Goal: Task Accomplishment & Management: Use online tool/utility

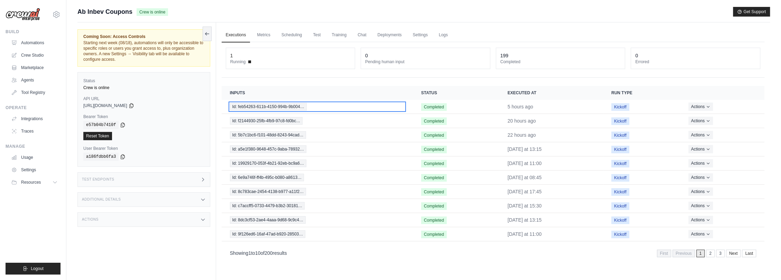
click at [284, 104] on span "Id: feb54263-611b-4150-994b-9b004…" at bounding box center [268, 107] width 77 height 8
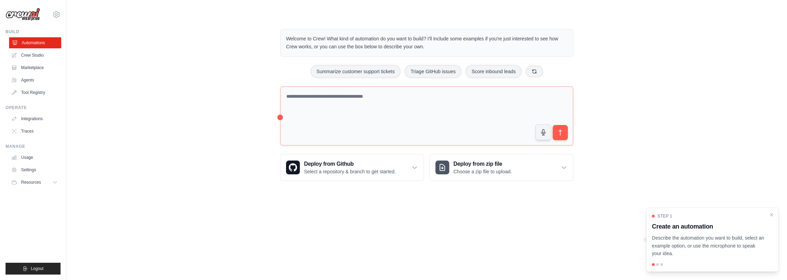
click at [31, 42] on link "Automations" at bounding box center [35, 42] width 52 height 11
click at [769, 212] on icon "Close walkthrough" at bounding box center [771, 215] width 6 height 6
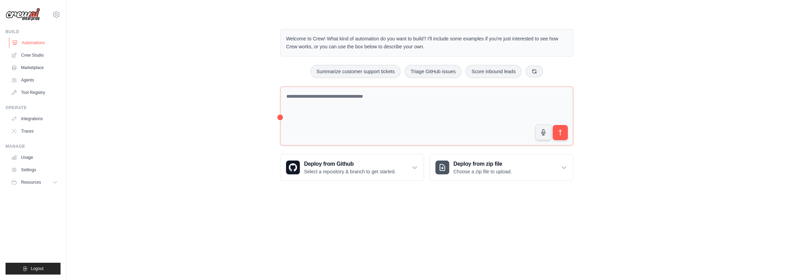
click at [34, 37] on link "Automations" at bounding box center [35, 42] width 52 height 11
click at [37, 56] on link "Crew Studio" at bounding box center [35, 55] width 52 height 11
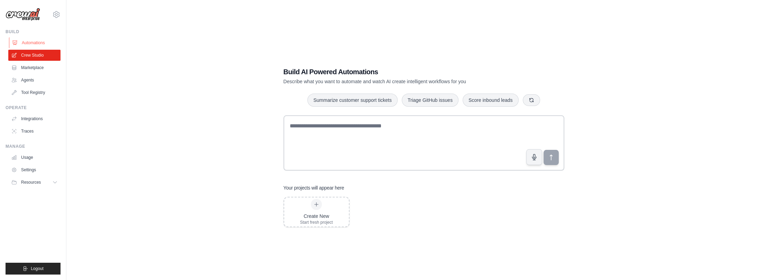
click at [39, 42] on link "Automations" at bounding box center [35, 42] width 52 height 11
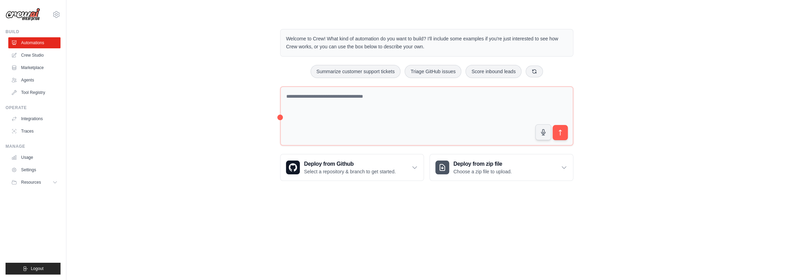
click at [27, 13] on img at bounding box center [23, 14] width 35 height 13
click at [34, 119] on link "Integrations" at bounding box center [35, 118] width 52 height 11
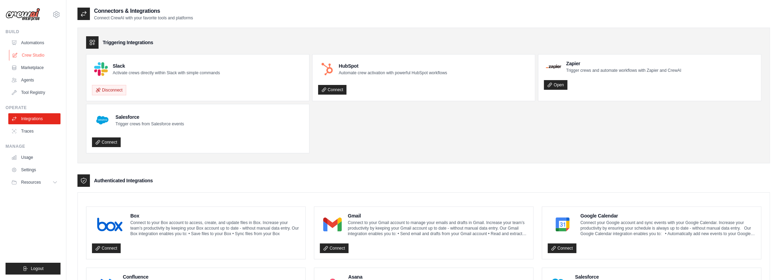
click at [29, 56] on link "Crew Studio" at bounding box center [35, 55] width 52 height 11
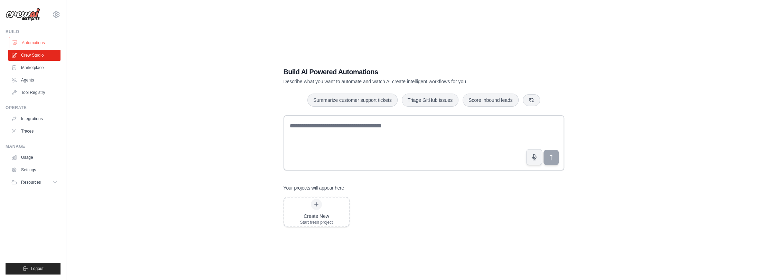
click at [33, 42] on link "Automations" at bounding box center [35, 42] width 52 height 11
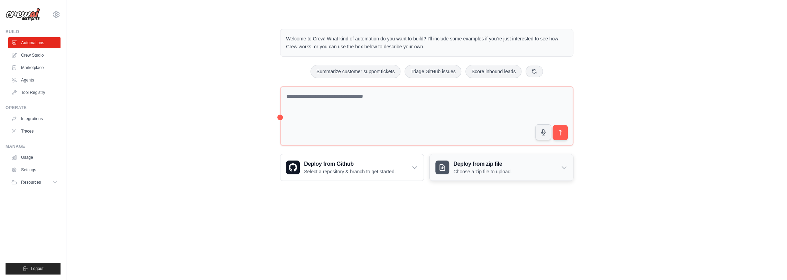
click at [565, 169] on icon at bounding box center [563, 167] width 7 height 7
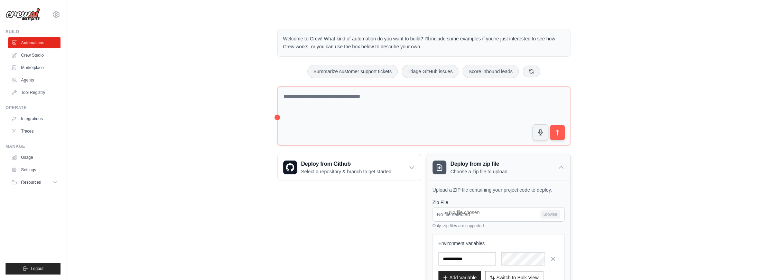
click at [565, 169] on div "Deploy from zip file Choose a zip file to upload." at bounding box center [498, 168] width 143 height 26
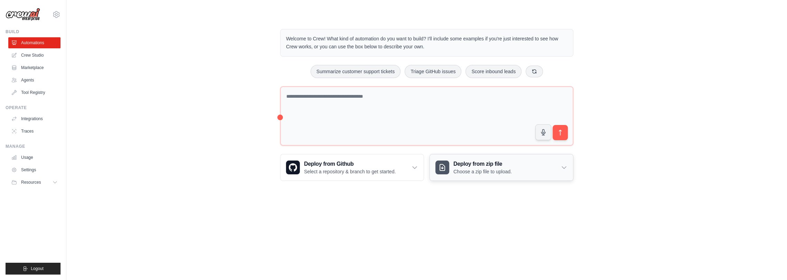
click at [565, 164] on icon at bounding box center [563, 167] width 7 height 7
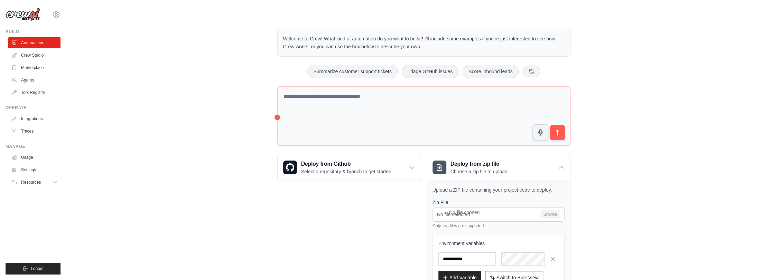
click at [632, 127] on div "Welcome to Crew! What kind of automation do you want to build? I'll include som…" at bounding box center [423, 173] width 693 height 310
click at [430, 71] on button "Triage GitHub issues" at bounding box center [430, 71] width 57 height 13
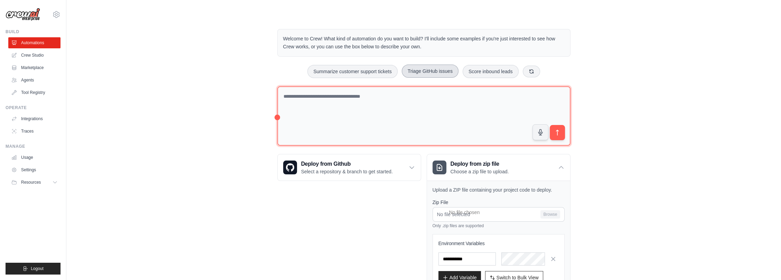
type textarea "**********"
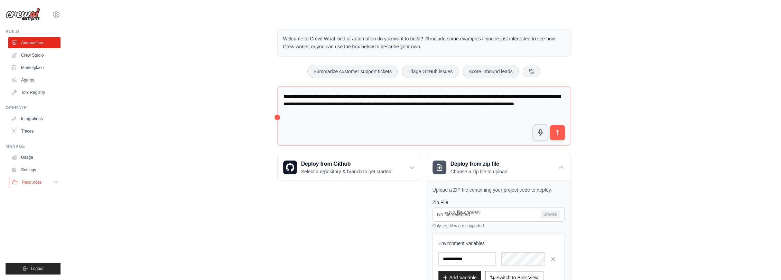
click at [52, 184] on button "Resources" at bounding box center [35, 182] width 52 height 11
click at [25, 80] on link "Agents" at bounding box center [35, 80] width 52 height 11
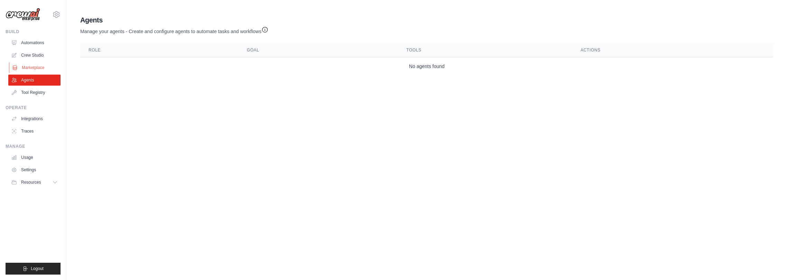
click at [28, 69] on link "Marketplace" at bounding box center [35, 67] width 52 height 11
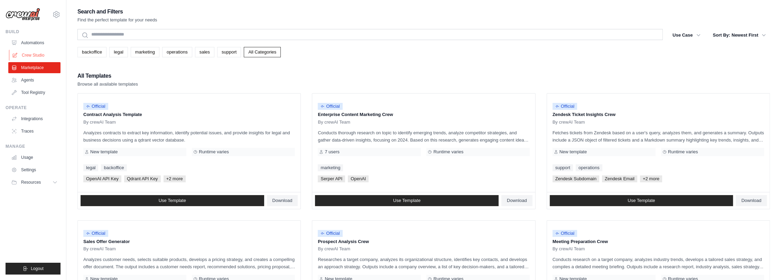
click at [39, 53] on link "Crew Studio" at bounding box center [35, 55] width 52 height 11
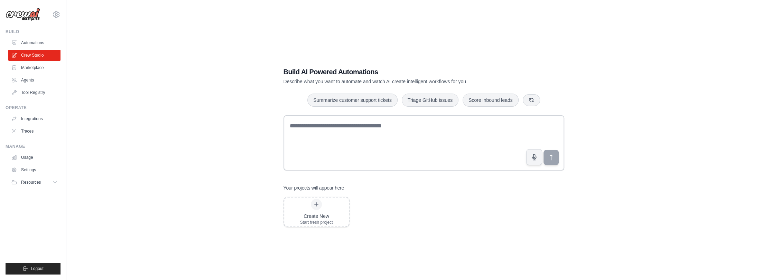
click at [35, 41] on link "Automations" at bounding box center [34, 42] width 52 height 11
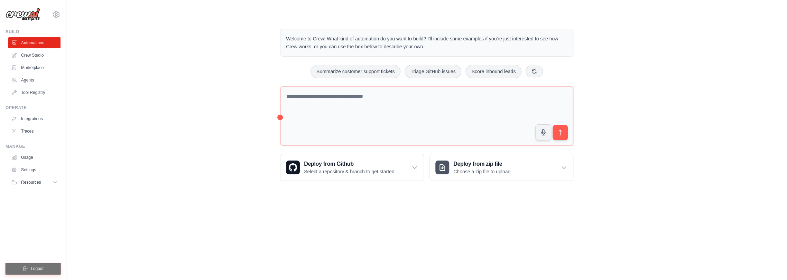
click at [37, 268] on span "Logout" at bounding box center [37, 269] width 13 height 6
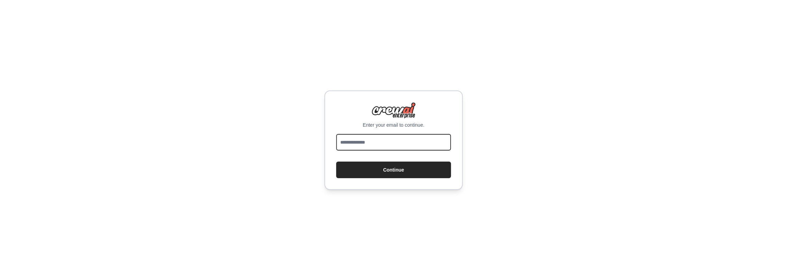
click at [376, 145] on input "email" at bounding box center [393, 142] width 115 height 17
type input "**********"
click at [377, 169] on button "Continue" at bounding box center [393, 170] width 115 height 17
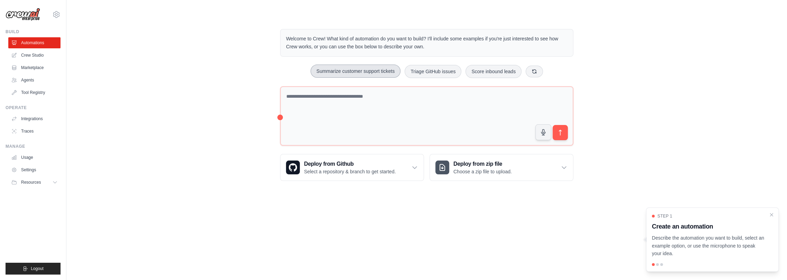
click at [329, 71] on button "Summarize customer support tickets" at bounding box center [355, 71] width 90 height 13
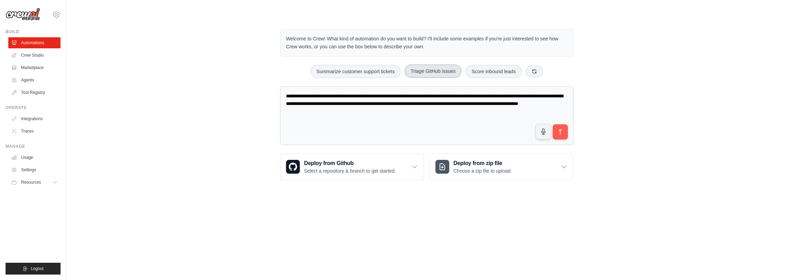
click at [426, 70] on button "Triage GitHub issues" at bounding box center [433, 71] width 57 height 13
click at [495, 70] on button "Score inbound leads" at bounding box center [493, 71] width 56 height 13
type textarea "**********"
click at [50, 180] on button "Resources" at bounding box center [35, 182] width 52 height 11
click at [30, 130] on link "Traces" at bounding box center [35, 131] width 52 height 11
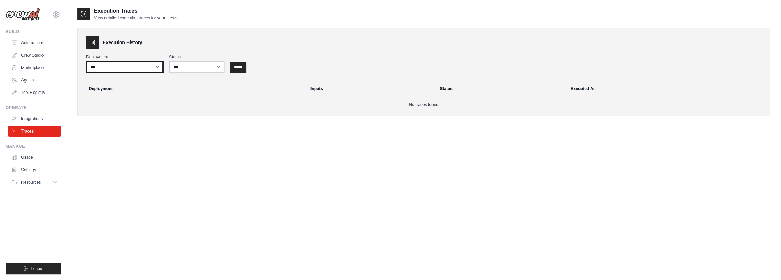
click at [140, 66] on select "***" at bounding box center [124, 67] width 77 height 12
click at [197, 65] on select "*** ********* ******* *****" at bounding box center [196, 67] width 55 height 12
select select "*********"
click at [169, 61] on select "*** ********* ******* *****" at bounding box center [196, 67] width 55 height 12
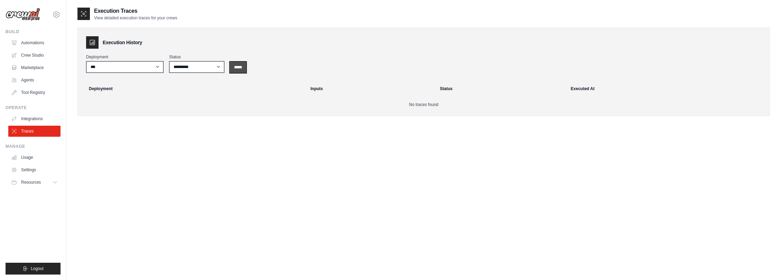
click at [240, 65] on input "*****" at bounding box center [238, 67] width 16 height 11
click at [240, 70] on input "*****" at bounding box center [238, 67] width 16 height 11
click at [204, 67] on select "*** ********* ******* *****" at bounding box center [196, 67] width 55 height 12
select select
click at [169, 61] on select "*** ********* ******* *****" at bounding box center [196, 67] width 55 height 12
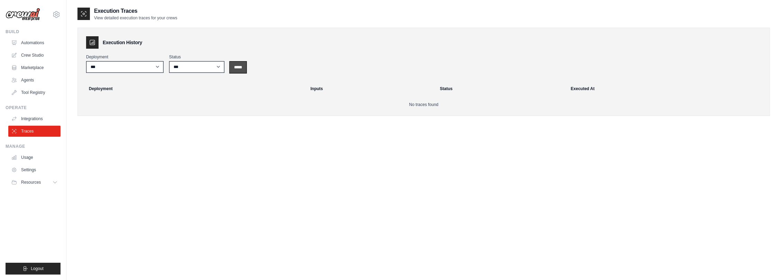
click at [236, 66] on input "*****" at bounding box center [238, 67] width 16 height 11
click at [152, 68] on select "***" at bounding box center [124, 67] width 77 height 12
click at [35, 46] on link "Automations" at bounding box center [35, 42] width 52 height 11
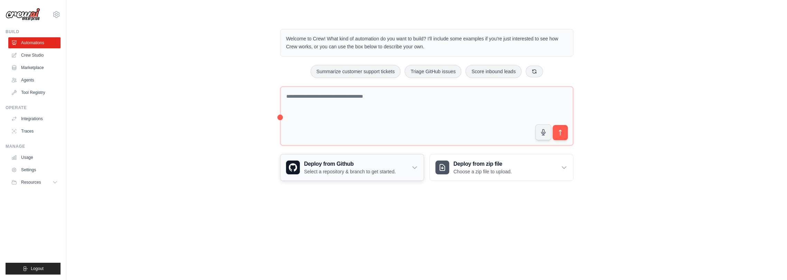
click at [412, 164] on icon at bounding box center [414, 167] width 7 height 7
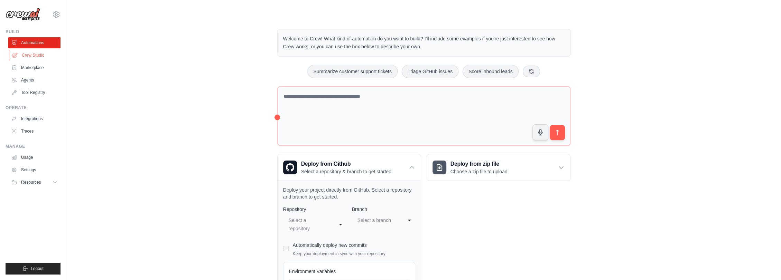
click at [40, 56] on link "Crew Studio" at bounding box center [35, 55] width 52 height 11
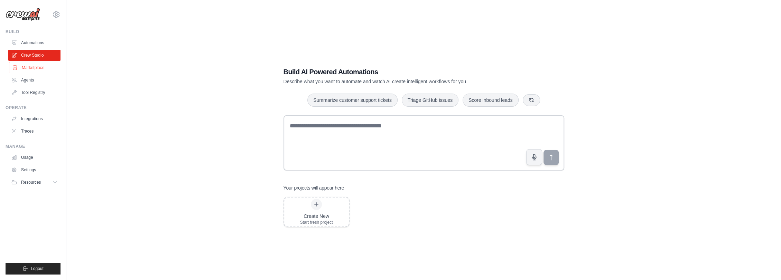
click at [36, 68] on link "Marketplace" at bounding box center [35, 67] width 52 height 11
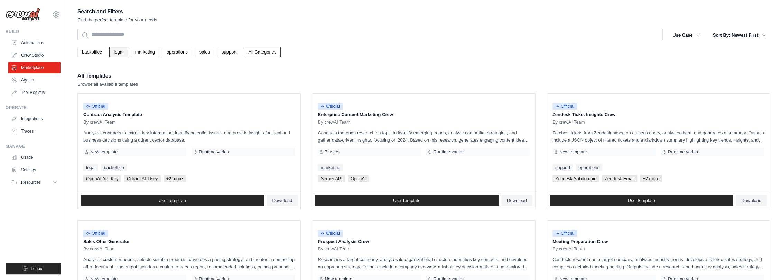
click at [121, 55] on link "legal" at bounding box center [118, 52] width 18 height 10
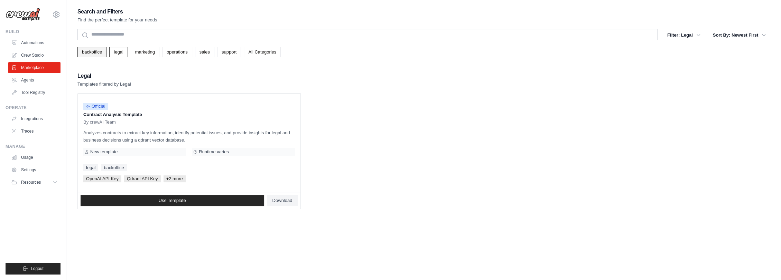
click at [98, 52] on link "backoffice" at bounding box center [91, 52] width 29 height 10
click at [178, 54] on link "operations" at bounding box center [177, 52] width 30 height 10
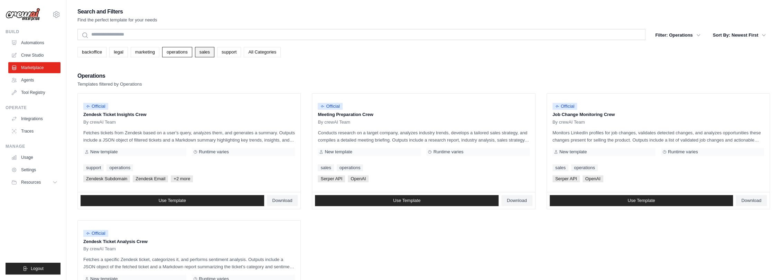
click at [200, 50] on link "sales" at bounding box center [204, 52] width 19 height 10
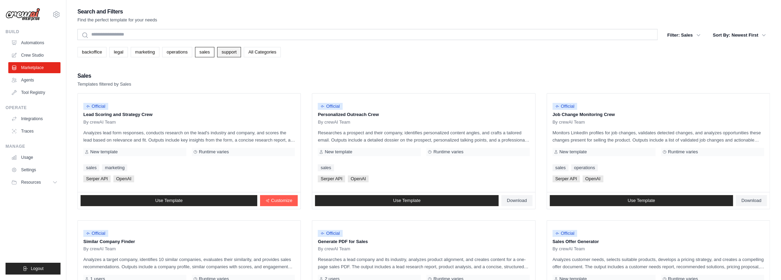
click at [222, 52] on link "support" at bounding box center [229, 52] width 24 height 10
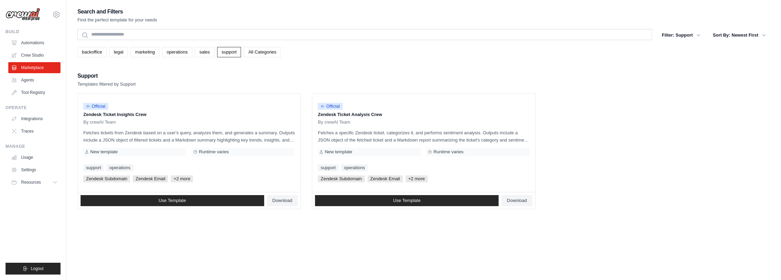
click at [255, 54] on link "All Categories" at bounding box center [262, 52] width 37 height 10
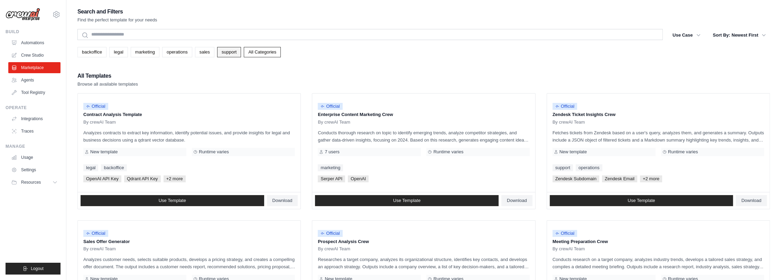
click at [226, 51] on link "support" at bounding box center [229, 52] width 24 height 10
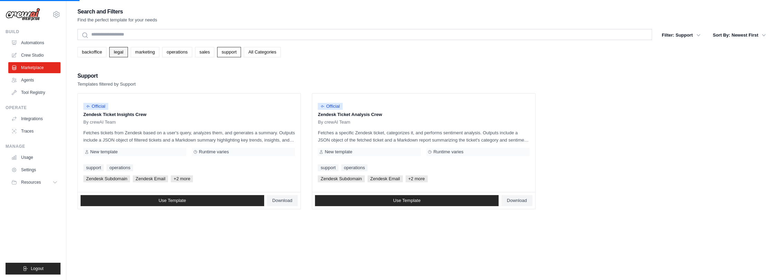
click at [118, 51] on link "legal" at bounding box center [118, 52] width 18 height 10
click at [94, 51] on link "backoffice" at bounding box center [91, 52] width 29 height 10
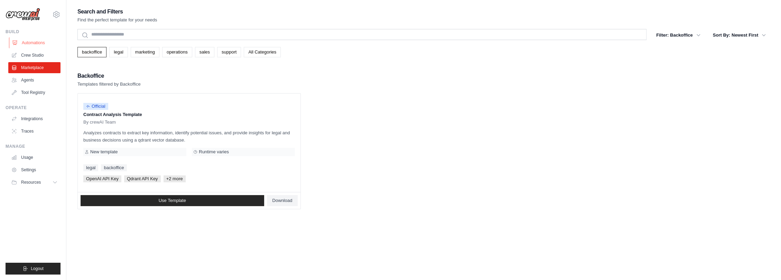
click at [34, 44] on link "Automations" at bounding box center [35, 42] width 52 height 11
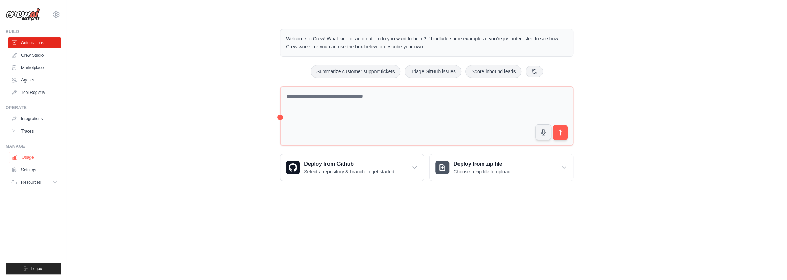
click at [31, 157] on link "Usage" at bounding box center [35, 157] width 52 height 11
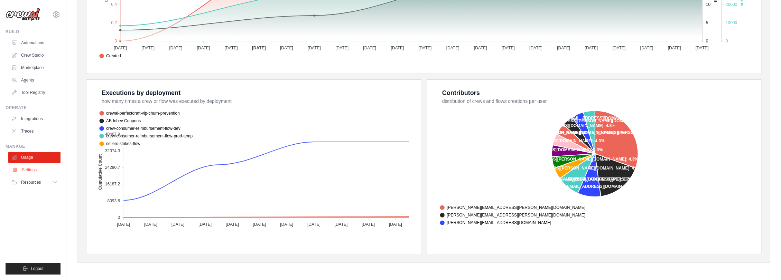
scroll to position [221, 0]
click at [39, 169] on link "Settings" at bounding box center [35, 170] width 52 height 11
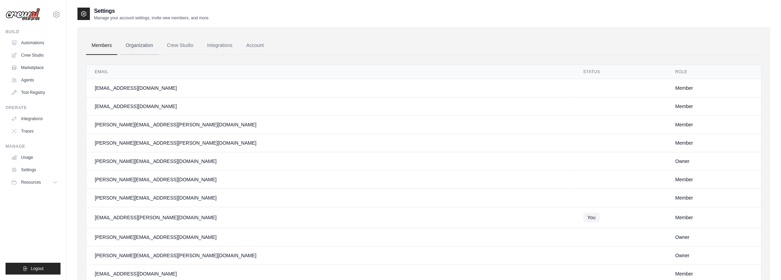
click at [144, 44] on link "Organization" at bounding box center [139, 45] width 38 height 19
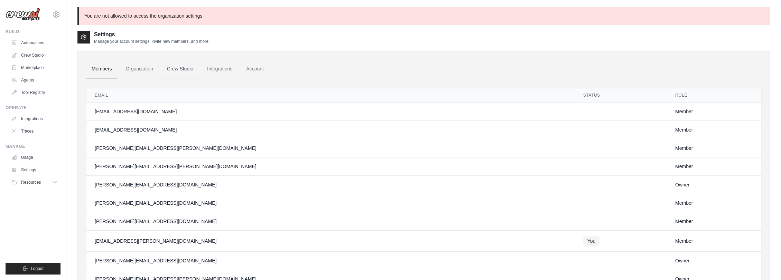
click at [179, 67] on link "Crew Studio" at bounding box center [179, 69] width 37 height 19
click at [219, 71] on link "Integrations" at bounding box center [220, 69] width 36 height 19
click at [36, 43] on link "Automations" at bounding box center [35, 42] width 52 height 11
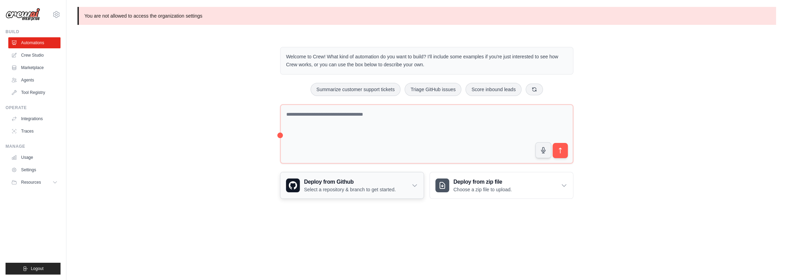
click at [416, 186] on icon at bounding box center [414, 185] width 7 height 7
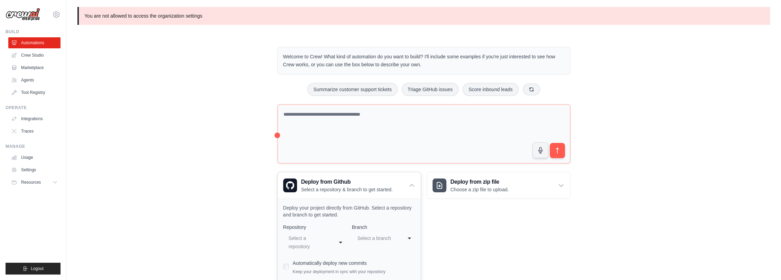
click at [413, 186] on icon at bounding box center [412, 186] width 4 height 2
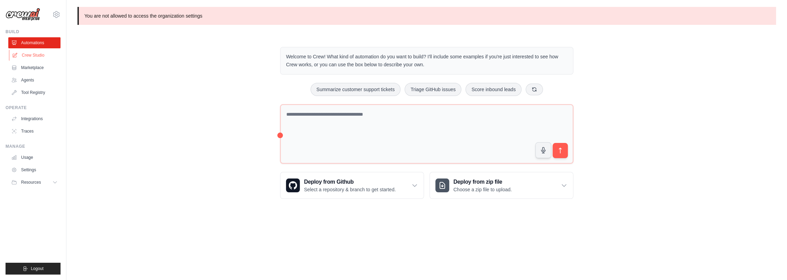
click at [35, 56] on link "Crew Studio" at bounding box center [35, 55] width 52 height 11
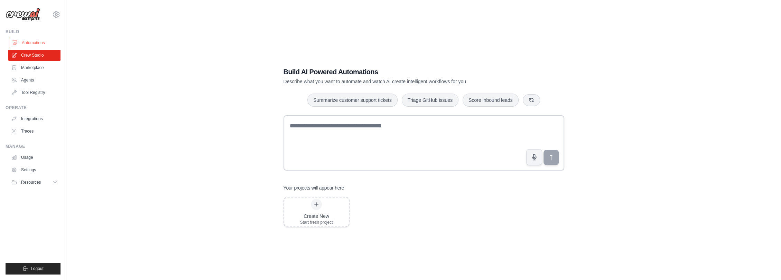
click at [37, 40] on link "Automations" at bounding box center [35, 42] width 52 height 11
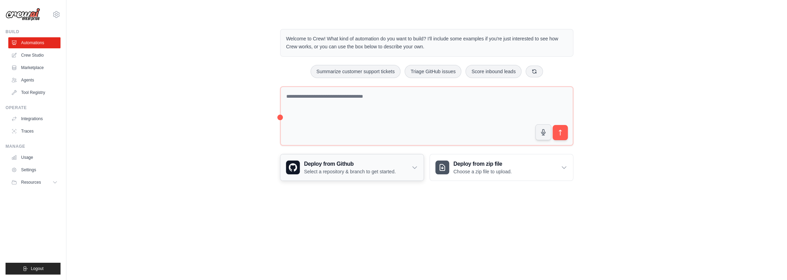
click at [413, 166] on icon at bounding box center [414, 167] width 7 height 7
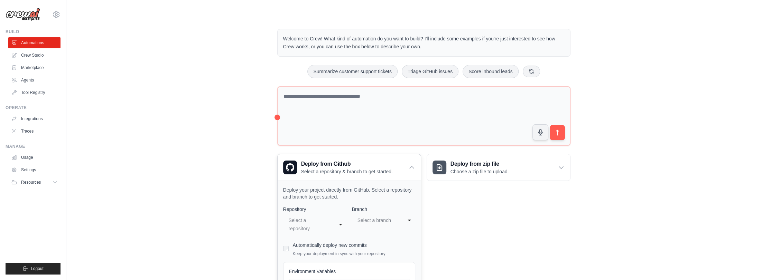
click at [311, 229] on div "Select a repository" at bounding box center [308, 224] width 38 height 17
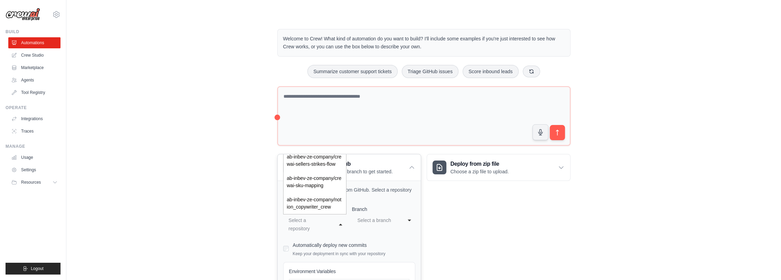
scroll to position [77, 0]
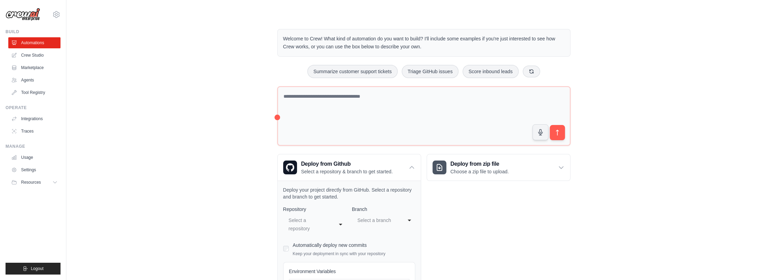
click at [503, 236] on div "Deploy from zip file Choose a zip file to upload. Upload a ZIP file containing …" at bounding box center [499, 260] width 144 height 213
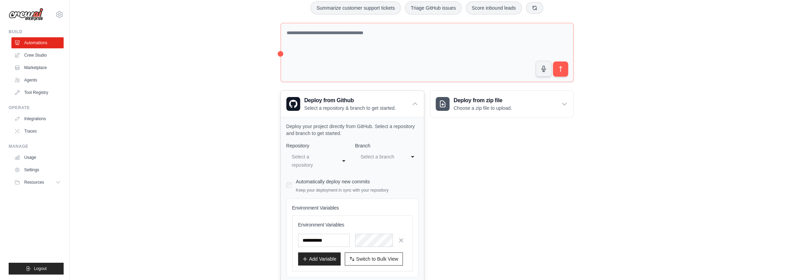
scroll to position [0, 0]
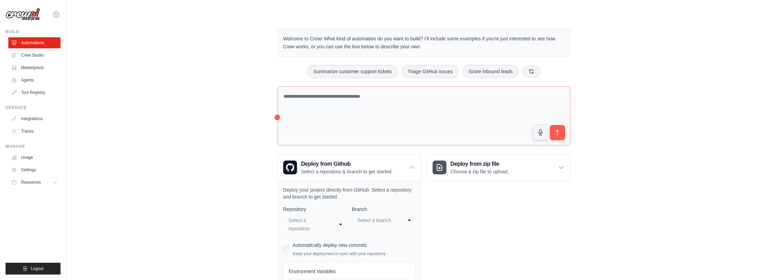
click at [180, 77] on div "Welcome to Crew! What kind of automation do you want to build? I'll include som…" at bounding box center [423, 198] width 693 height 361
click at [112, 49] on div "Welcome to Crew! What kind of automation do you want to build? I'll include som…" at bounding box center [423, 198] width 693 height 361
click at [411, 166] on icon at bounding box center [411, 167] width 7 height 7
